Goal: Task Accomplishment & Management: Use online tool/utility

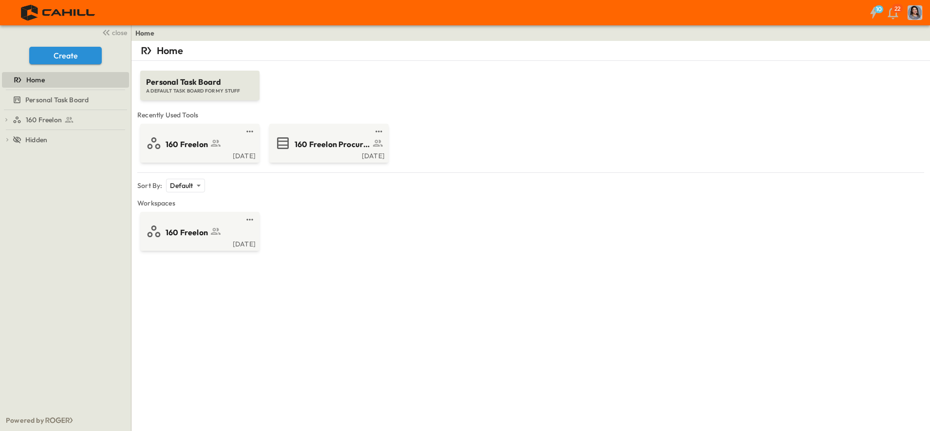
click at [336, 147] on span "160 Freelon Procurement Log" at bounding box center [332, 144] width 75 height 11
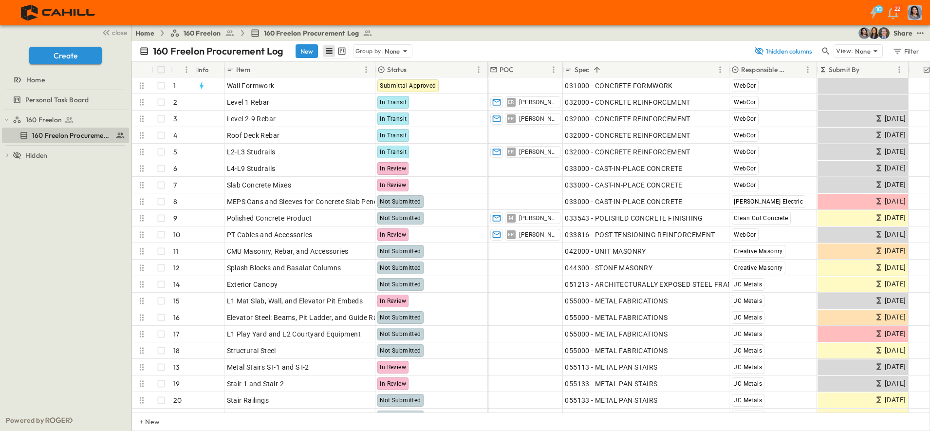
click at [825, 53] on icon "button" at bounding box center [826, 51] width 10 height 10
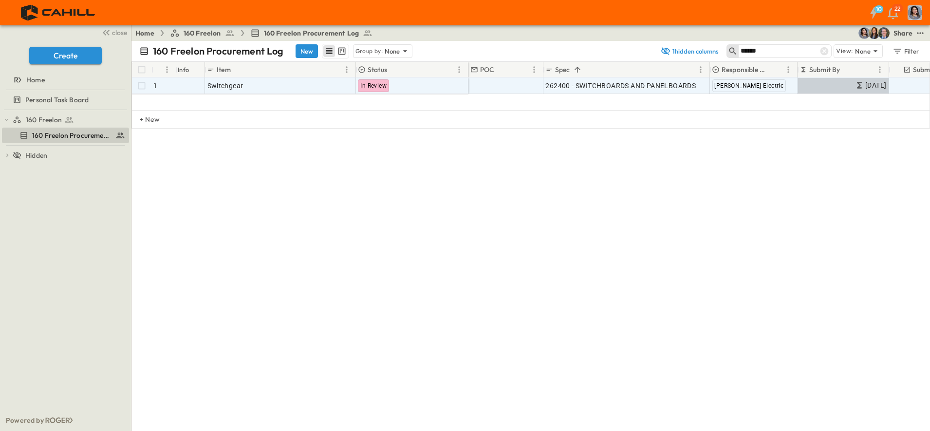
type input "******"
click at [343, 84] on p "OPEN" at bounding box center [345, 84] width 17 height 8
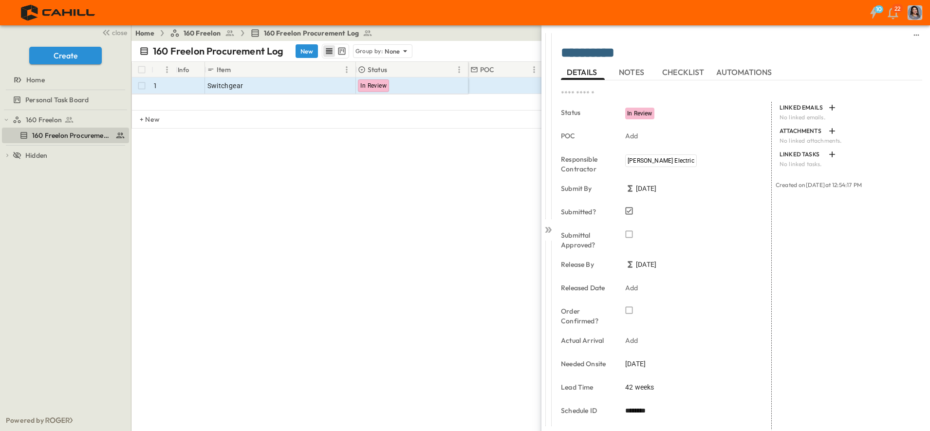
click at [638, 389] on span "42 weeks" at bounding box center [639, 387] width 29 height 10
click at [631, 388] on input "**" at bounding box center [637, 389] width 25 height 14
type input "**"
click at [843, 379] on div "LINKED EMAILS No linked emails. ATTACHMENTS No linked attachments. LINKED TASKS…" at bounding box center [847, 322] width 150 height 441
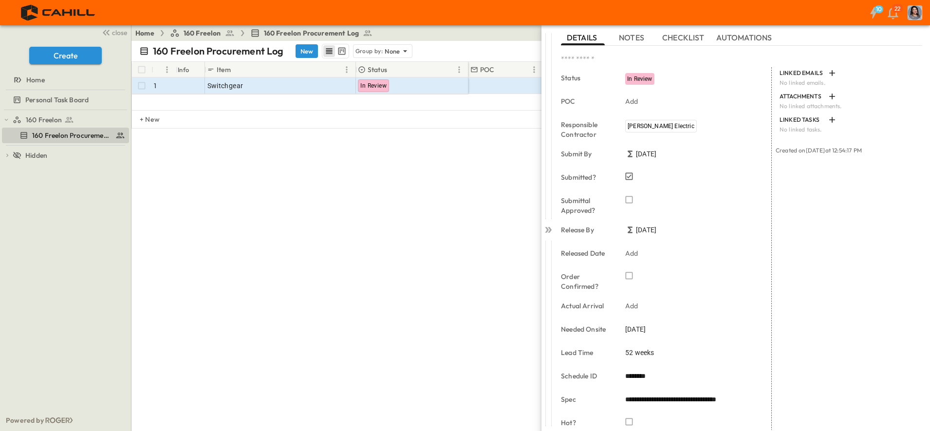
scroll to position [120, 0]
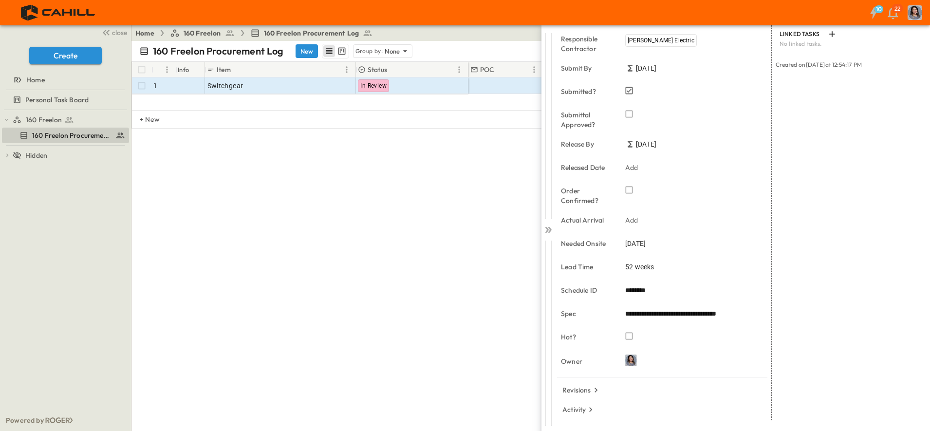
click at [639, 239] on span "[DATE]" at bounding box center [635, 244] width 20 height 10
click at [754, 89] on icon "Next month" at bounding box center [754, 85] width 12 height 8
click at [693, 123] on button "2" at bounding box center [694, 126] width 18 height 18
click at [870, 310] on div "LINKED EMAILS No linked emails. ATTACHMENTS No linked attachments. LINKED TASKS…" at bounding box center [847, 200] width 150 height 439
click at [549, 226] on icon at bounding box center [548, 230] width 10 height 10
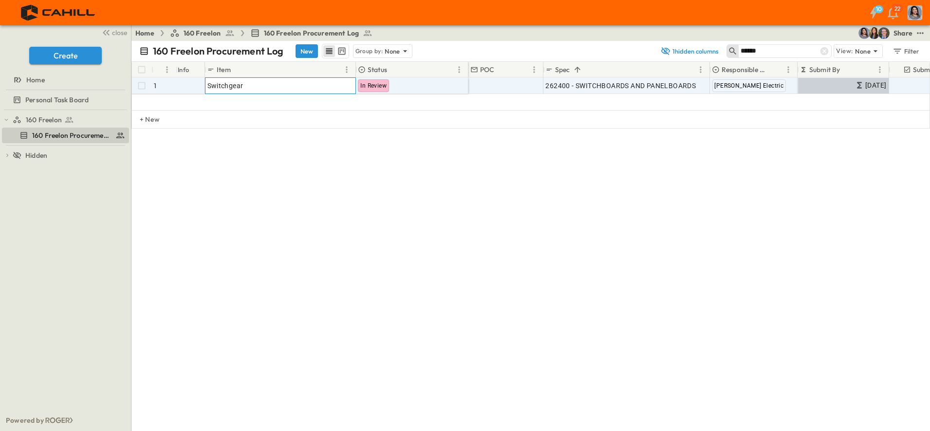
click at [334, 84] on icon at bounding box center [331, 84] width 8 height 8
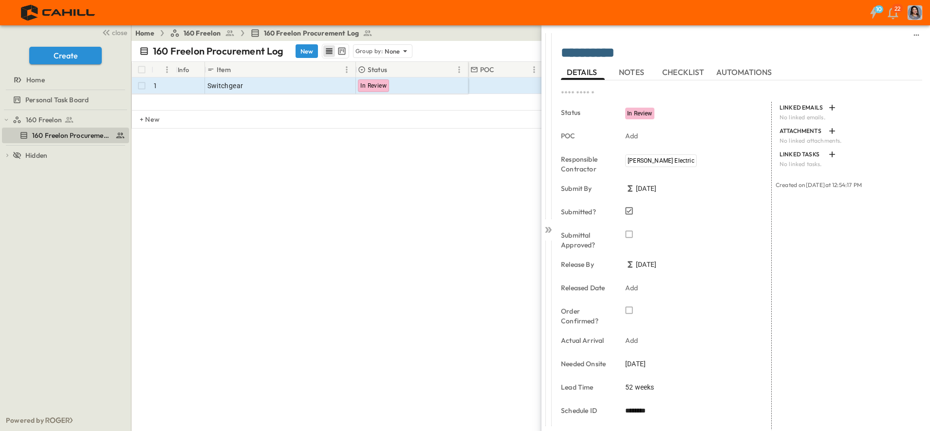
click at [638, 364] on span "[DATE]" at bounding box center [635, 364] width 20 height 10
click at [655, 264] on button "7" at bounding box center [655, 265] width 18 height 18
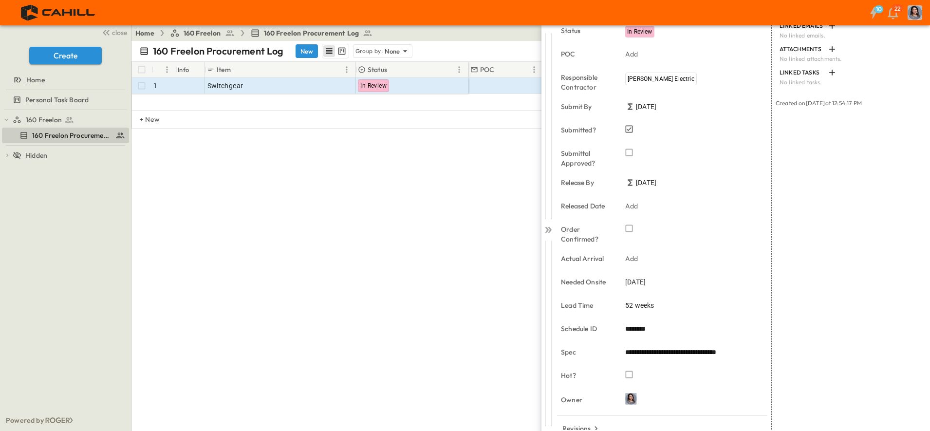
scroll to position [120, 0]
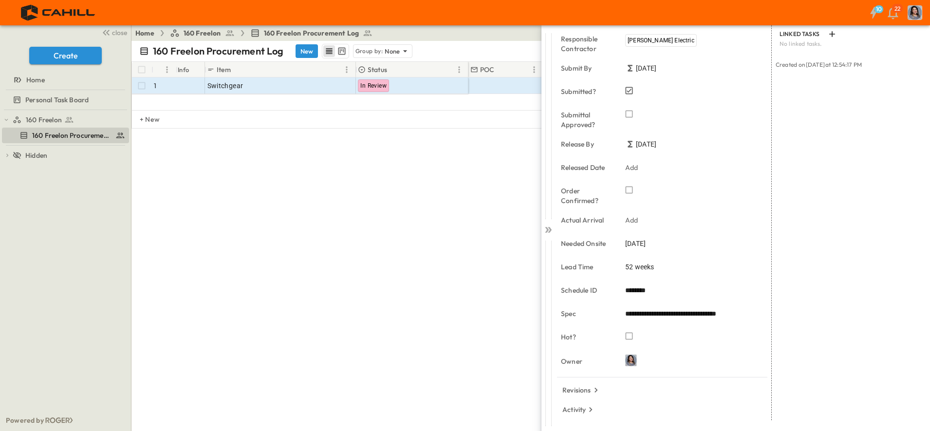
click at [903, 318] on div "LINKED EMAILS No linked emails. ATTACHMENTS No linked attachments. LINKED TASKS…" at bounding box center [847, 200] width 150 height 439
click at [853, 266] on div "LINKED EMAILS No linked emails. ATTACHMENTS No linked attachments. LINKED TASKS…" at bounding box center [847, 200] width 150 height 439
click at [646, 243] on span "[DATE]" at bounding box center [635, 244] width 20 height 10
click at [691, 123] on button "2" at bounding box center [694, 126] width 18 height 18
click at [842, 313] on div "LINKED EMAILS No linked emails. ATTACHMENTS No linked attachments. LINKED TASKS…" at bounding box center [847, 200] width 150 height 439
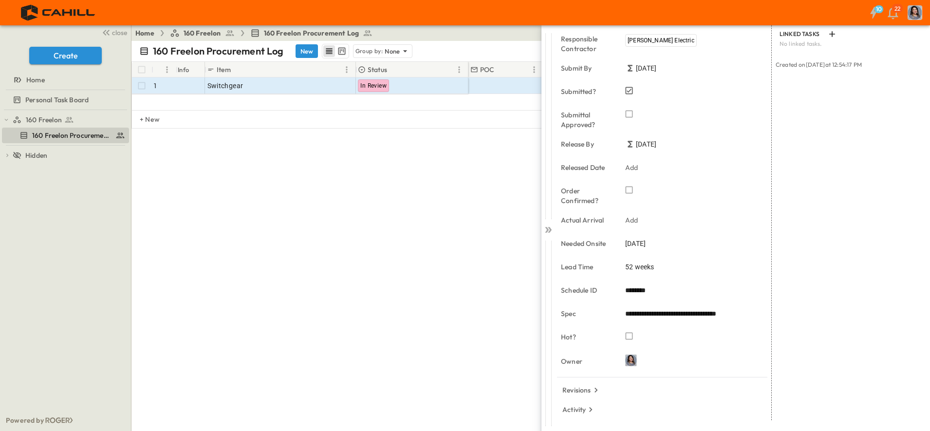
click at [546, 229] on icon at bounding box center [548, 230] width 10 height 10
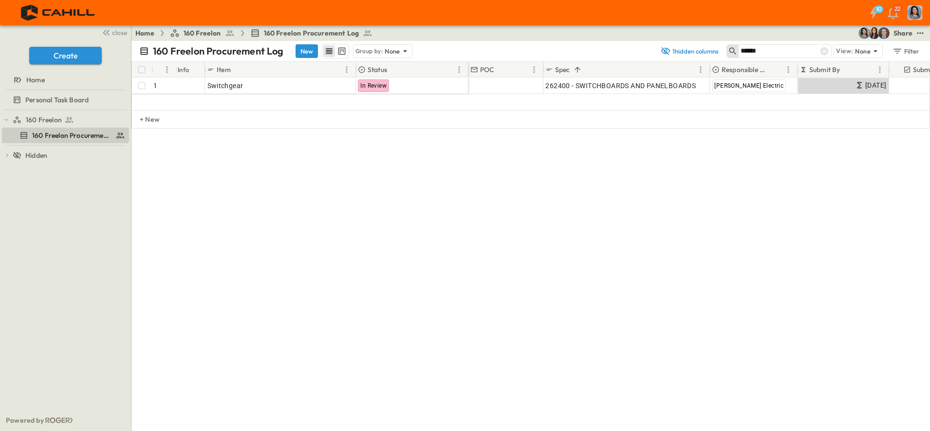
click at [612, 272] on div "160 Freelon Procurement Log New Group by: None 1 hidden columns ****** View: No…" at bounding box center [530, 236] width 799 height 390
click at [663, 237] on div "160 Freelon Procurement Log New Group by: None 1 hidden columns ****** View: No…" at bounding box center [530, 236] width 799 height 390
